Goal: Communication & Community: Share content

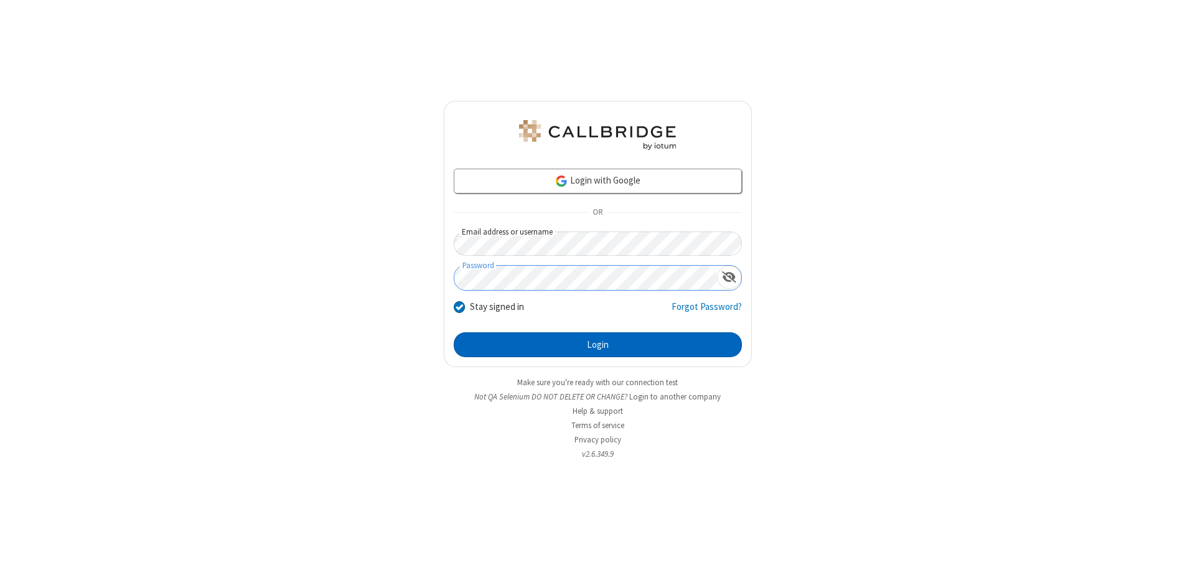
click at [598, 345] on button "Login" at bounding box center [598, 344] width 288 height 25
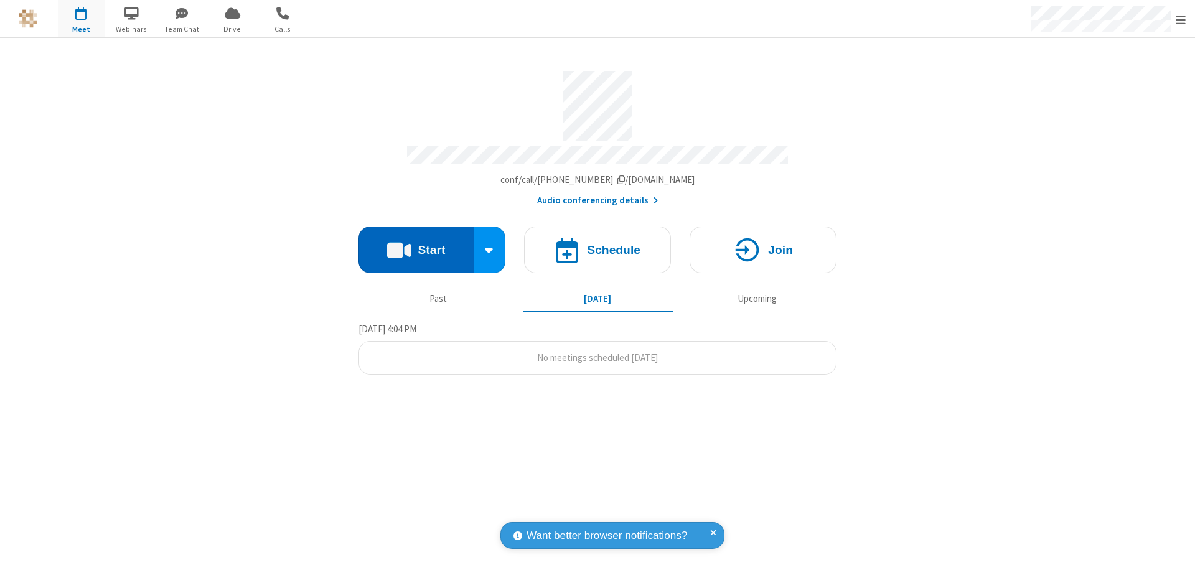
click at [416, 244] on button "Start" at bounding box center [416, 250] width 115 height 47
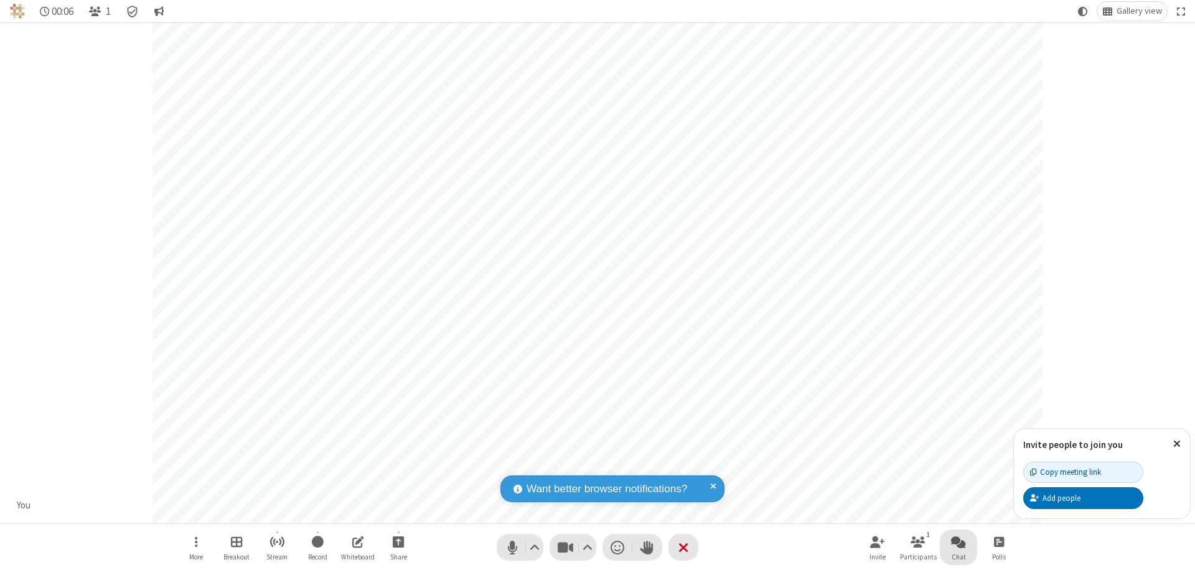
click at [959, 542] on span "Open chat" at bounding box center [958, 542] width 15 height 16
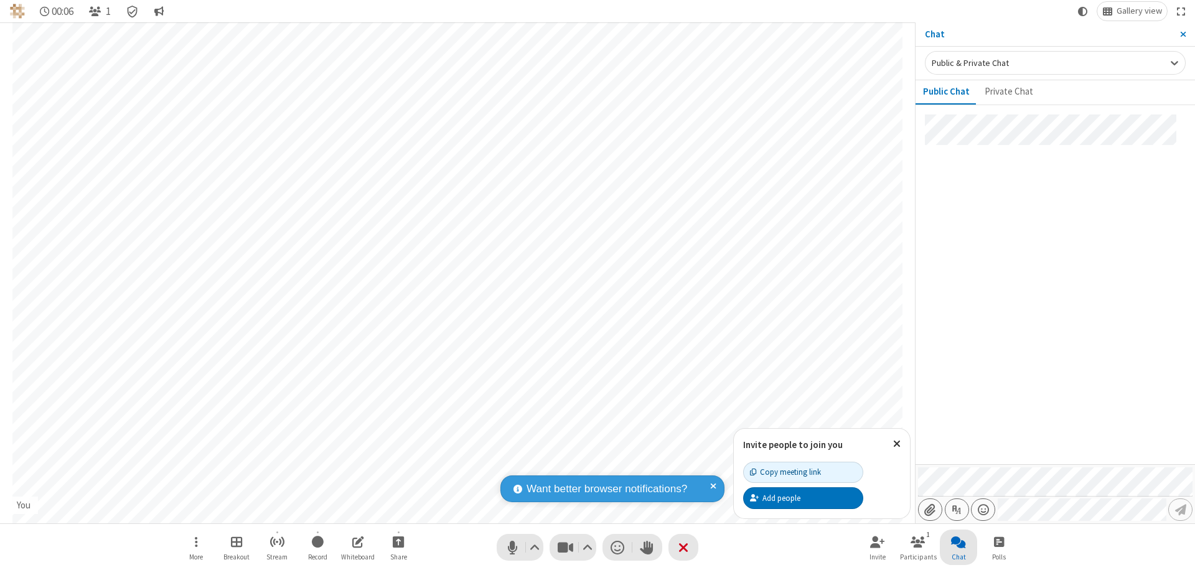
type input "C:\fakepath\doc_test.docx"
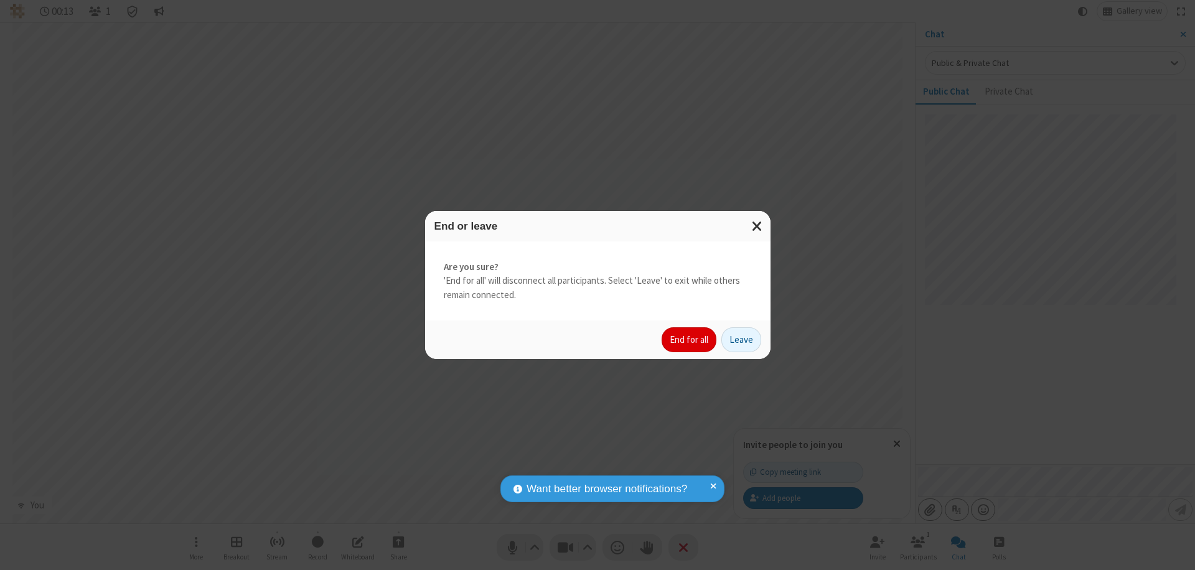
click at [690, 340] on button "End for all" at bounding box center [689, 339] width 55 height 25
